Goal: Task Accomplishment & Management: Use online tool/utility

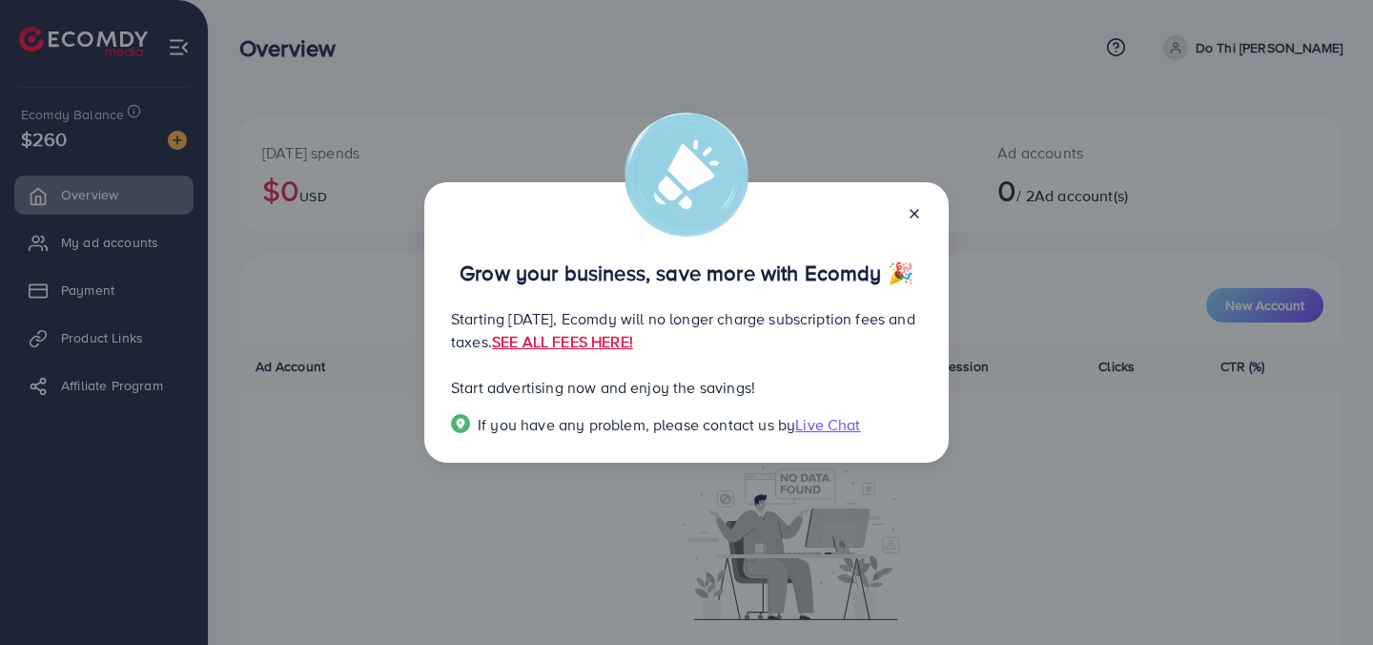
click at [919, 215] on icon at bounding box center [914, 213] width 15 height 15
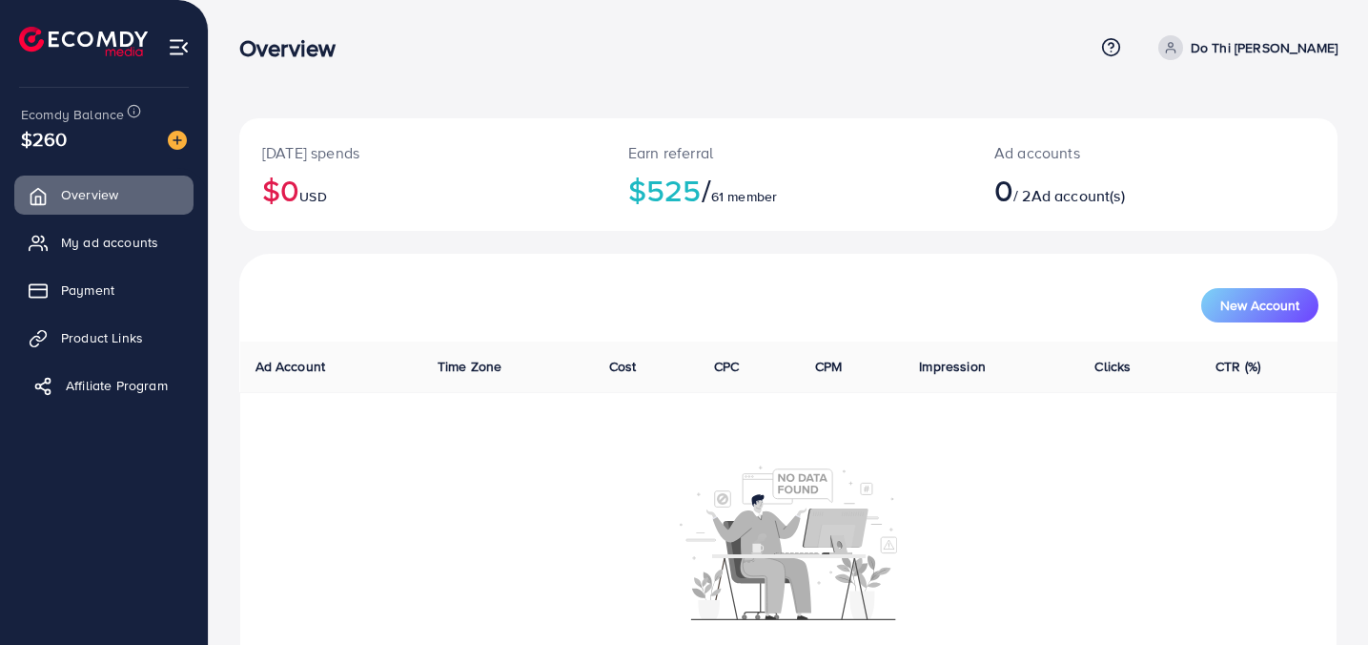
click at [89, 385] on span "Affiliate Program" at bounding box center [117, 385] width 102 height 19
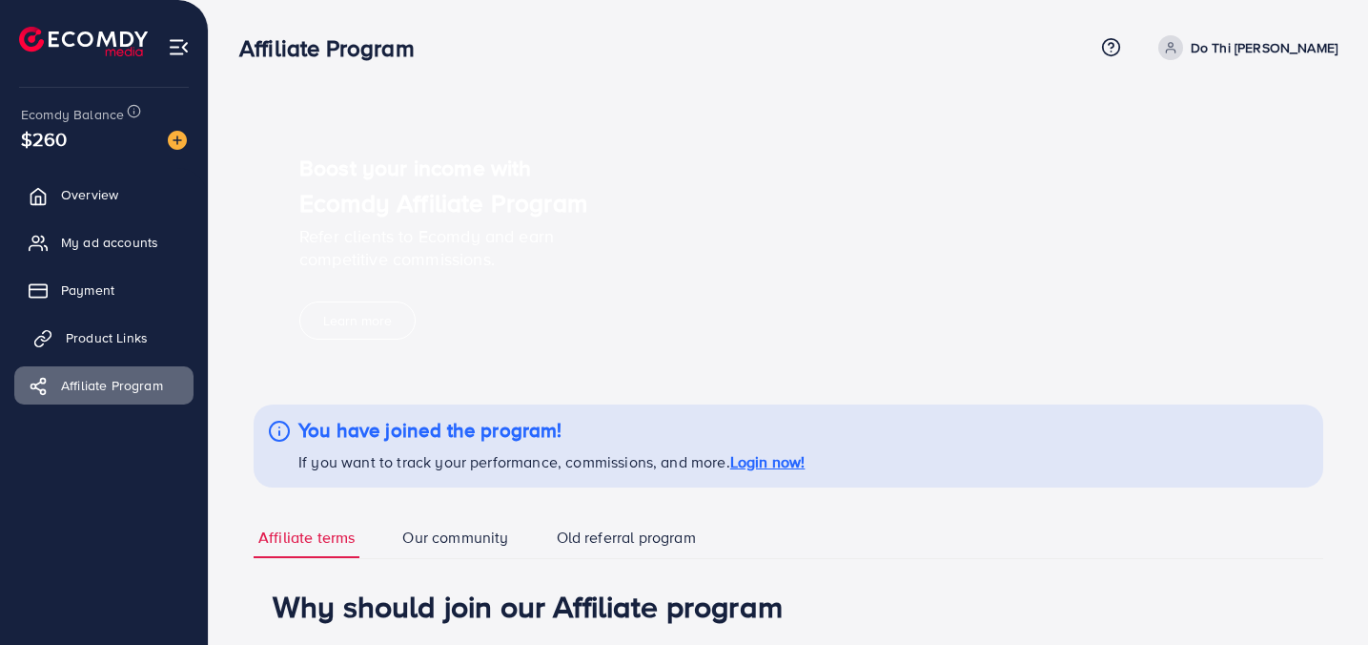
click at [104, 338] on span "Product Links" at bounding box center [107, 337] width 82 height 19
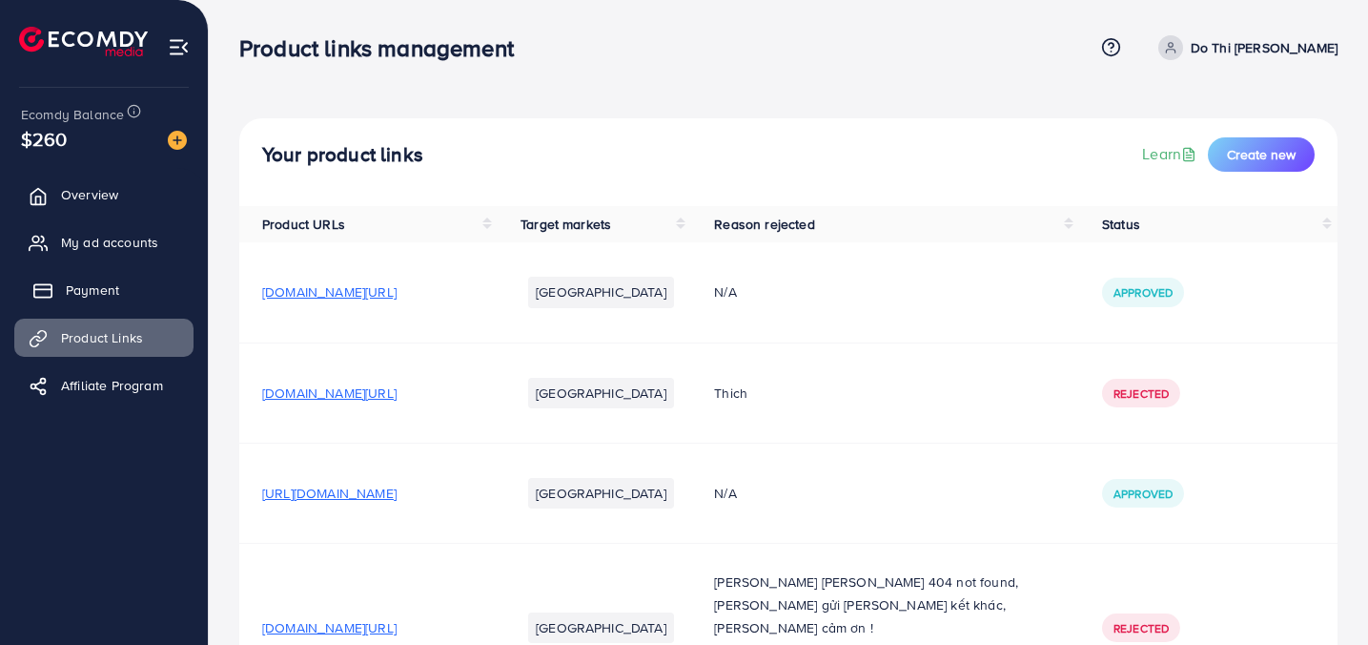
click at [93, 284] on span "Payment" at bounding box center [92, 289] width 53 height 19
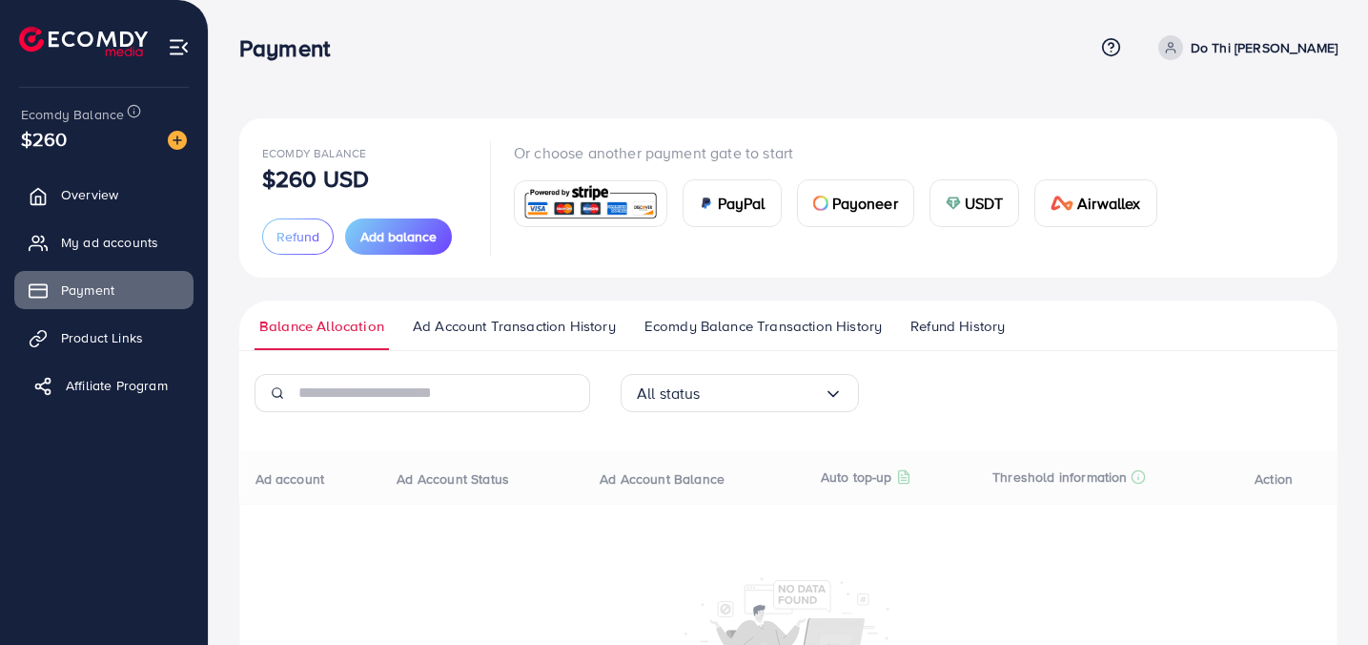
click at [128, 391] on span "Affiliate Program" at bounding box center [117, 385] width 102 height 19
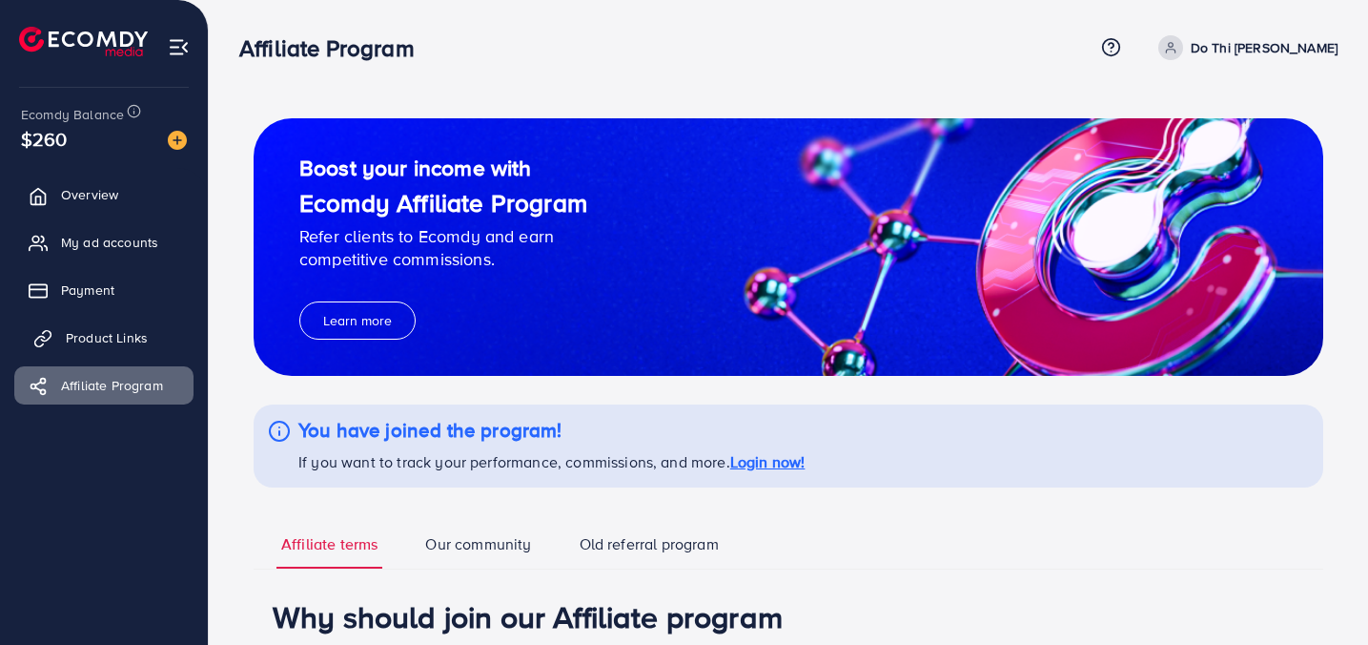
click at [113, 324] on link "Product Links" at bounding box center [103, 337] width 179 height 38
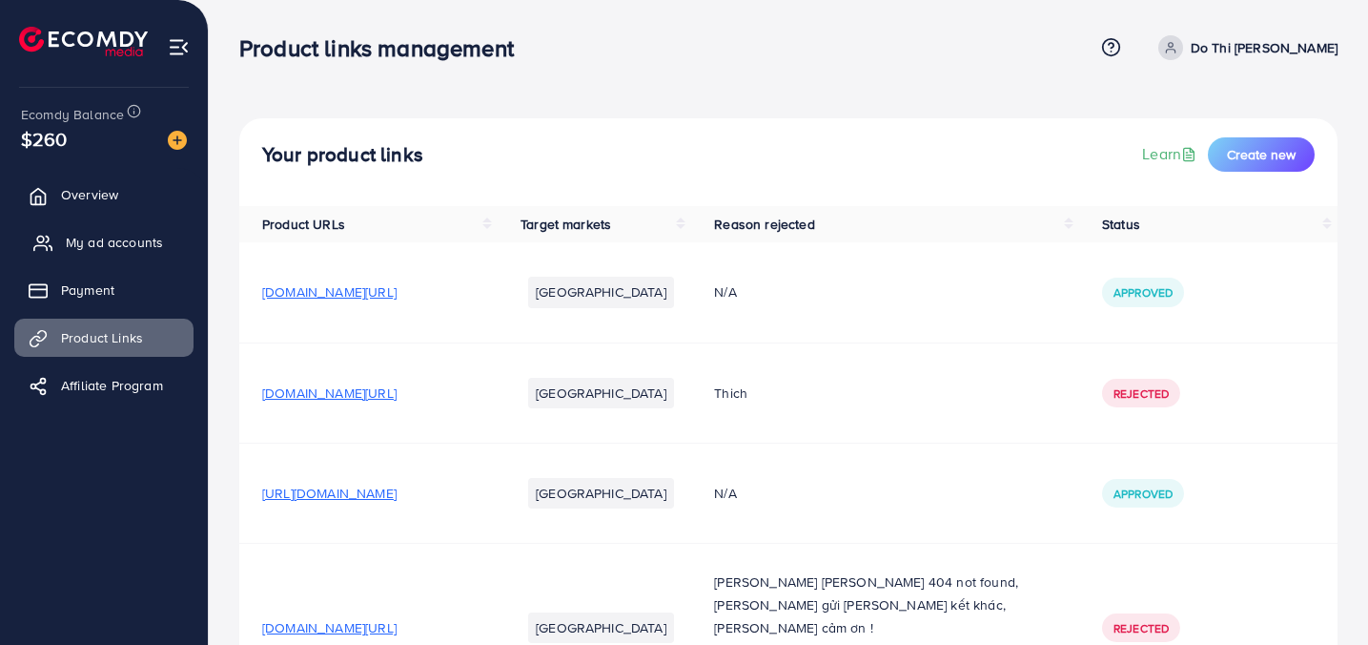
click at [113, 233] on span "My ad accounts" at bounding box center [114, 242] width 97 height 19
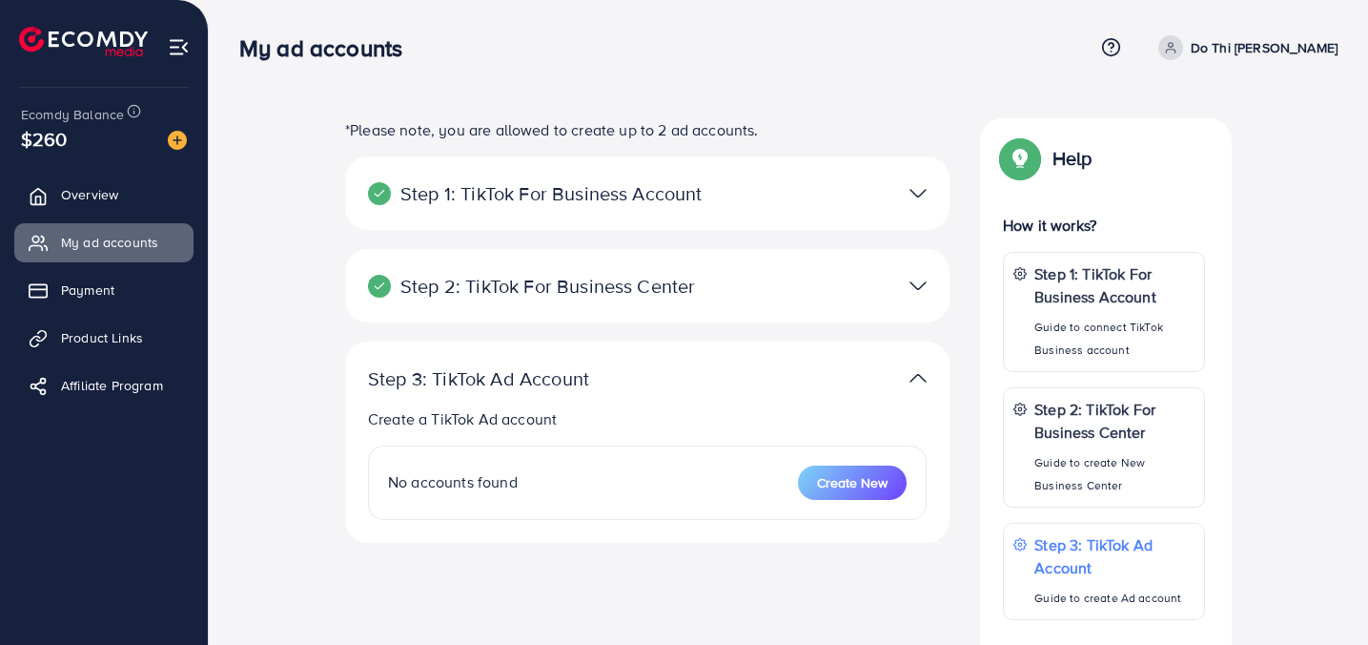
click at [757, 199] on div at bounding box center [844, 193] width 196 height 28
click at [666, 201] on p "Step 1: TikTok For Business Account" at bounding box center [549, 193] width 362 height 23
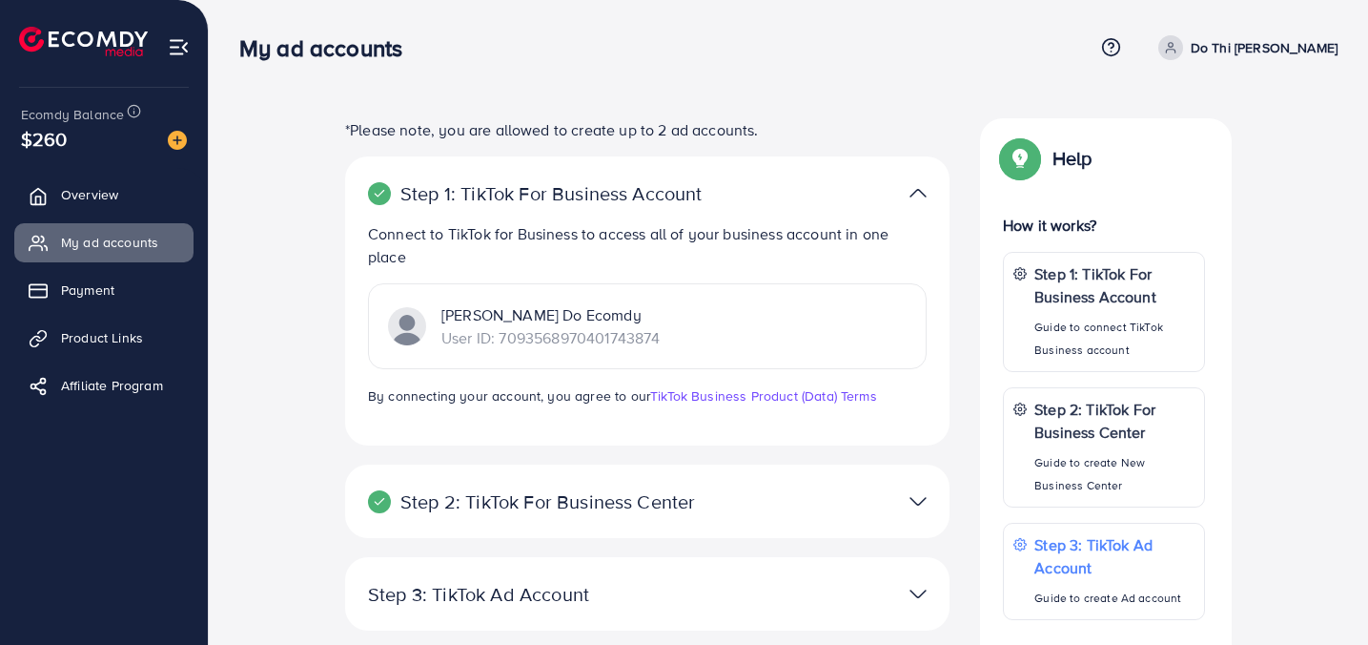
click at [666, 201] on p "Step 1: TikTok For Business Account" at bounding box center [549, 193] width 362 height 23
click at [564, 355] on div "Trinh Do Ecomdy User ID: 7093568970401743874" at bounding box center [647, 326] width 559 height 86
drag, startPoint x: 702, startPoint y: 353, endPoint x: 368, endPoint y: 199, distance: 367.3
click at [368, 199] on div "Step 1: TikTok For Business Account Connect to TikTok for Business to access al…" at bounding box center [647, 300] width 604 height 289
click at [530, 450] on div "Step 1: TikTok For Business Account Connect to TikTok for Business to access al…" at bounding box center [647, 310] width 604 height 308
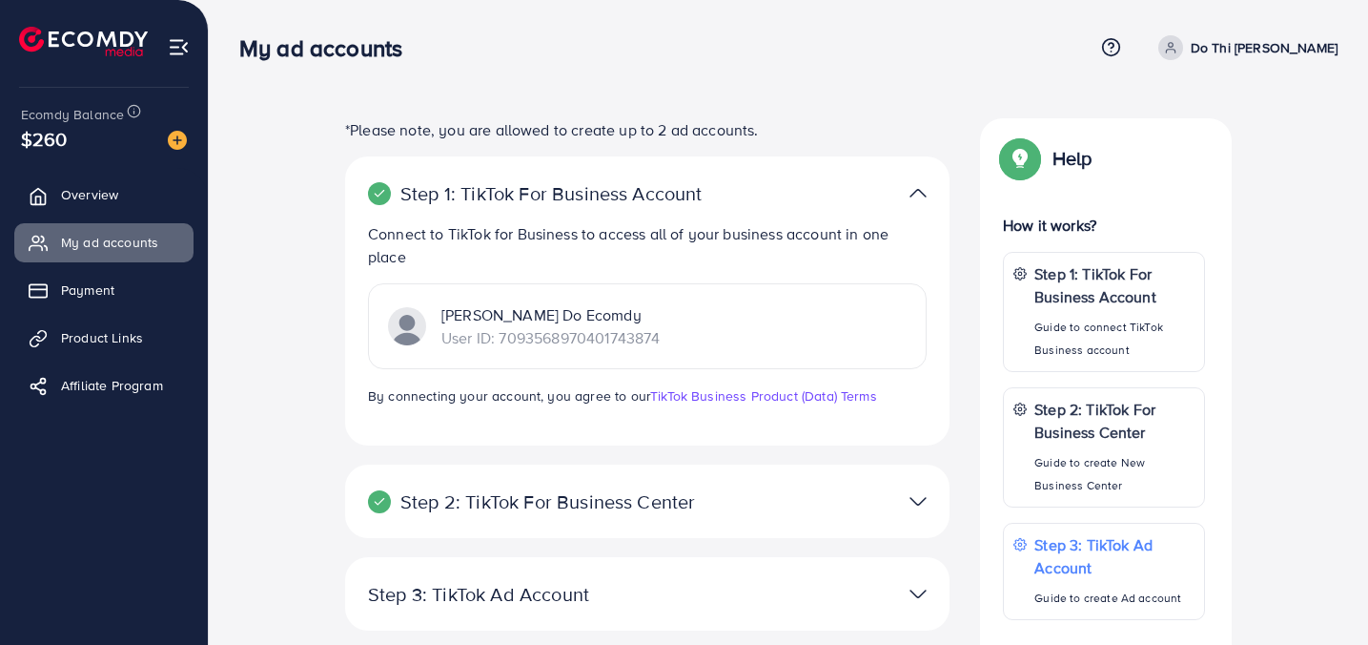
click at [641, 499] on p "Step 2: TikTok For Business Center" at bounding box center [549, 501] width 362 height 23
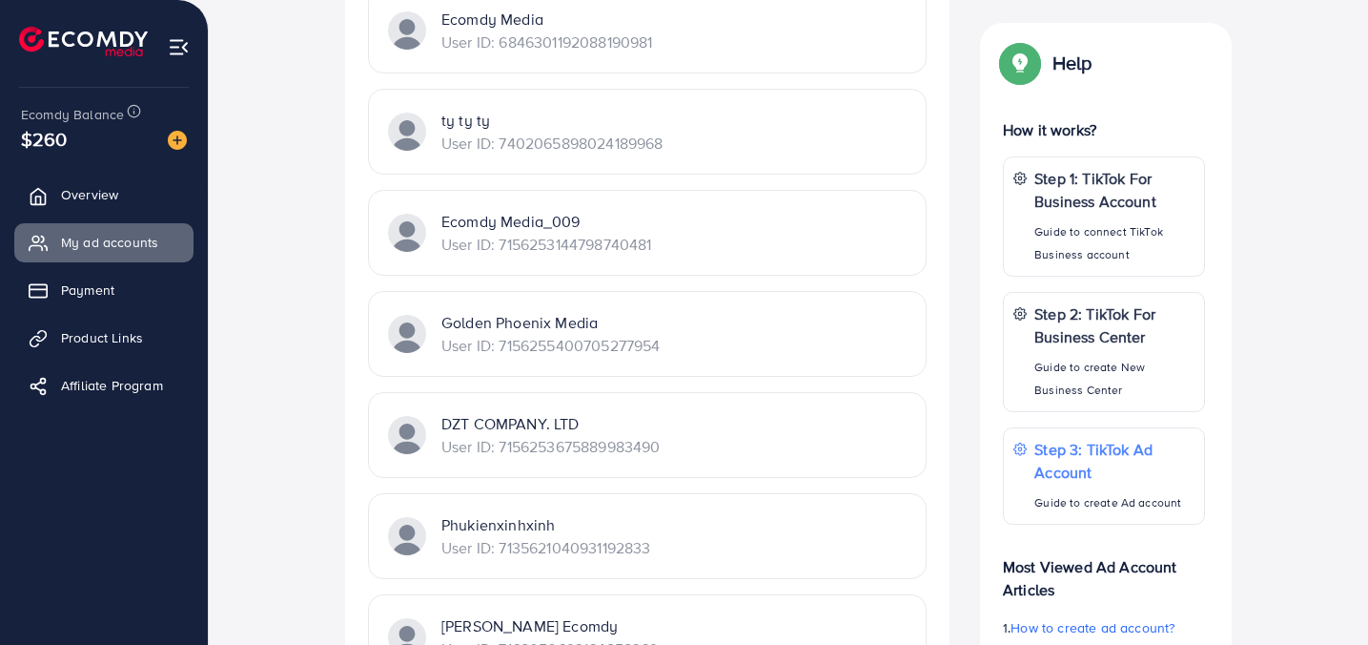
scroll to position [801, 0]
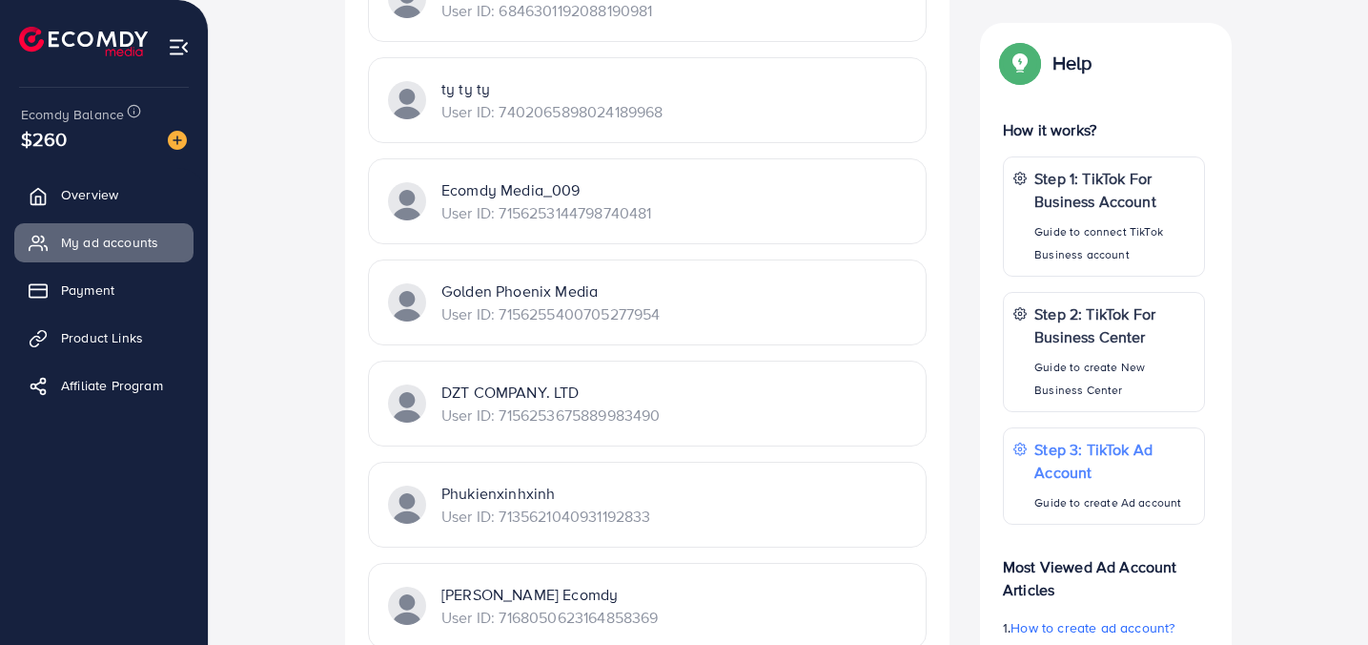
click at [846, 231] on div "Ecomdy Media_009 User ID: 7156253144798740481" at bounding box center [647, 201] width 559 height 86
